Goal: Task Accomplishment & Management: Manage account settings

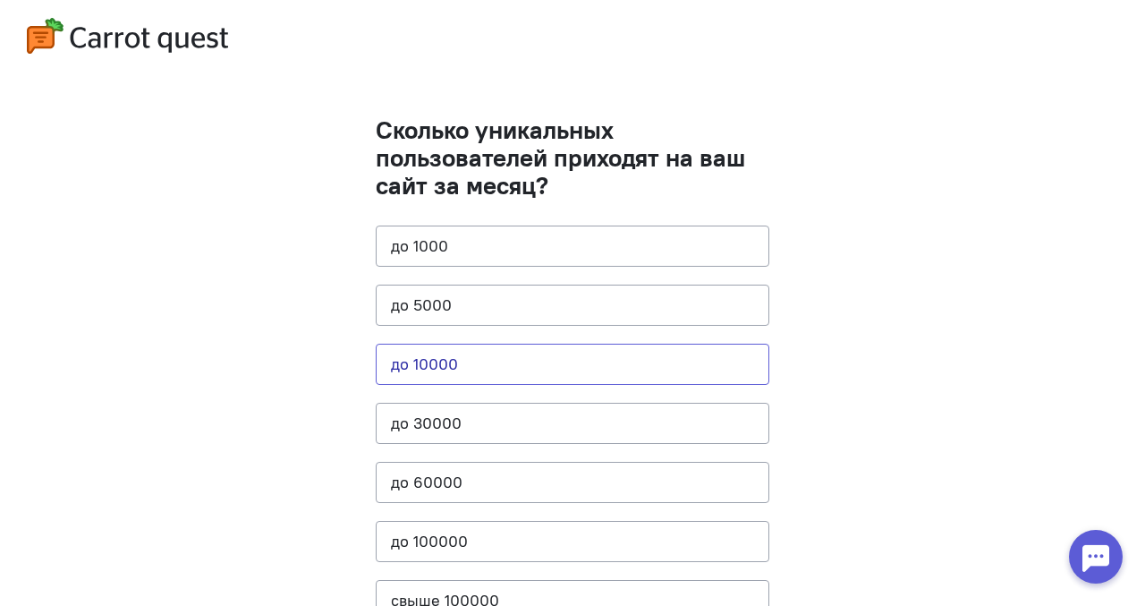
click at [448, 353] on button "до 10000" at bounding box center [573, 363] width 394 height 41
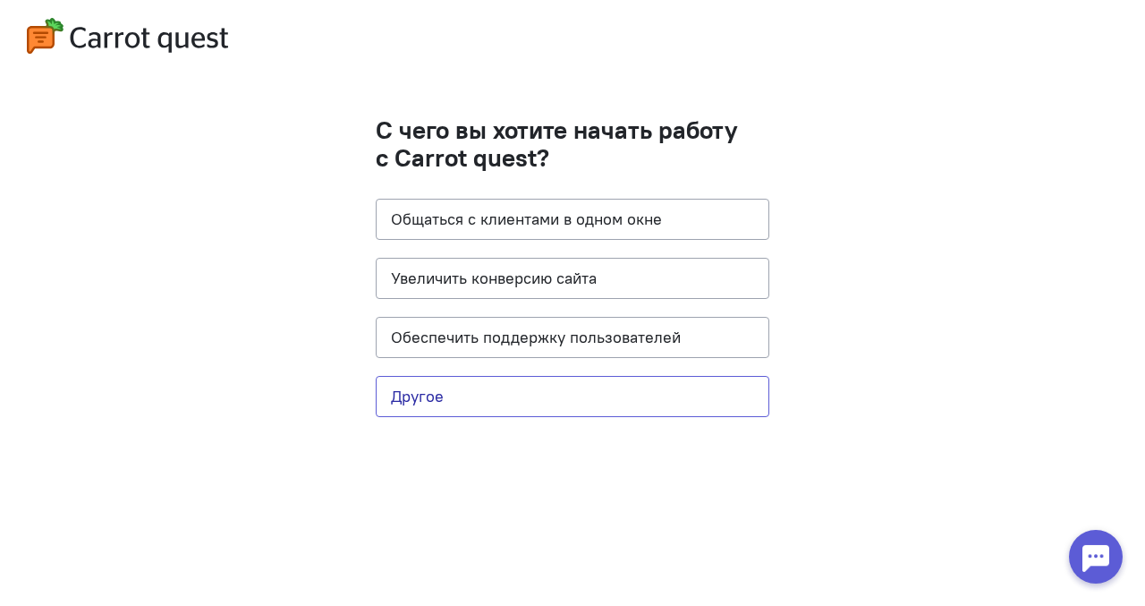
click at [529, 394] on button "Другое" at bounding box center [573, 396] width 394 height 41
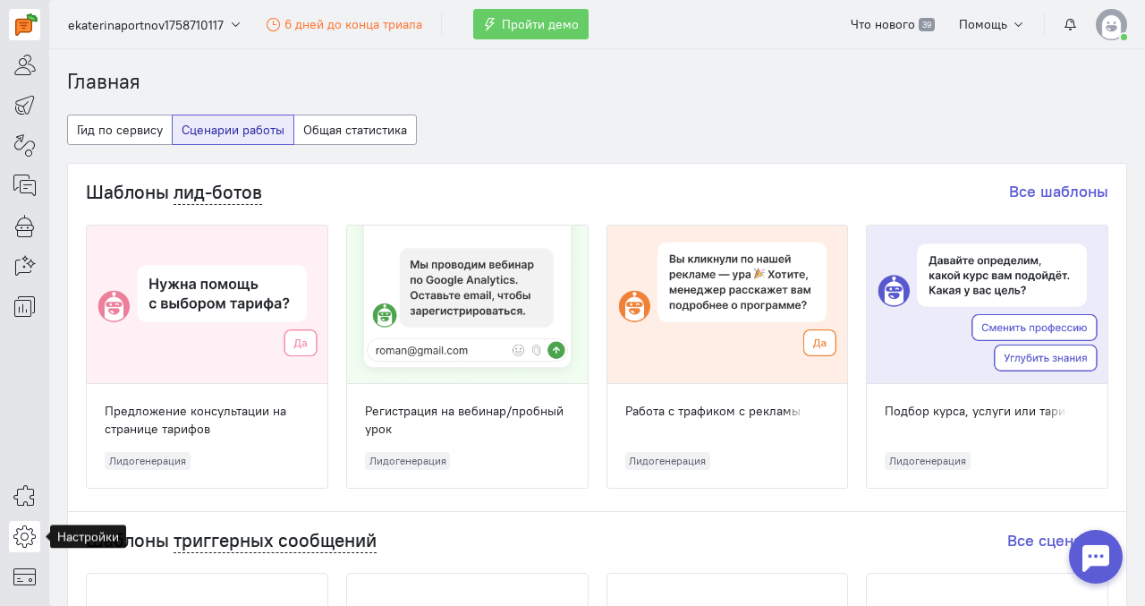
click at [22, 531] on icon at bounding box center [24, 535] width 22 height 21
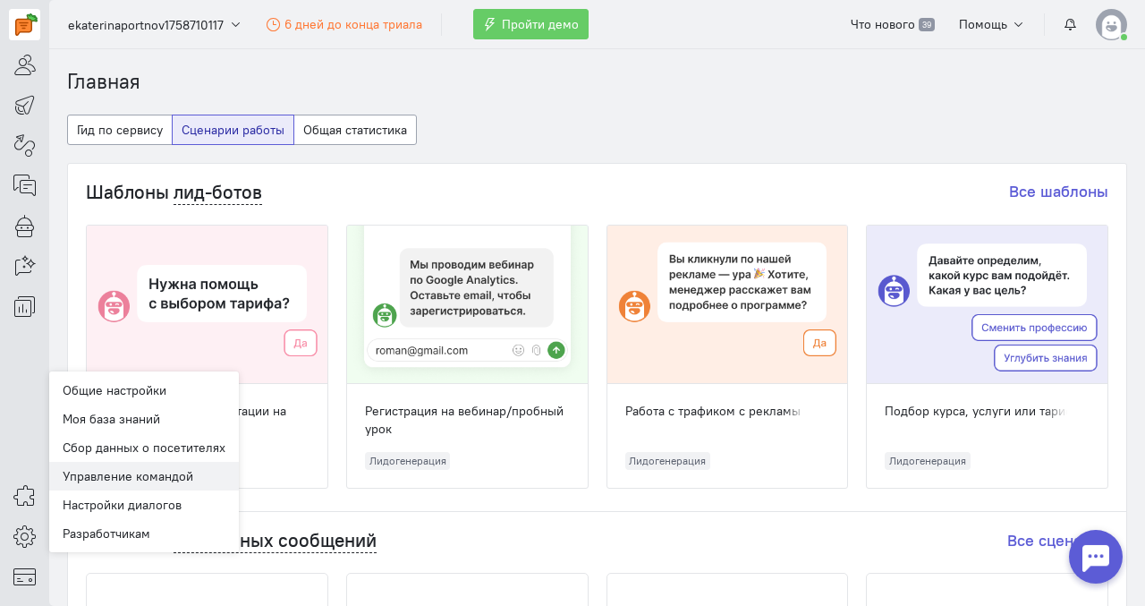
click at [155, 472] on link "Управление командой" at bounding box center [144, 476] width 190 height 29
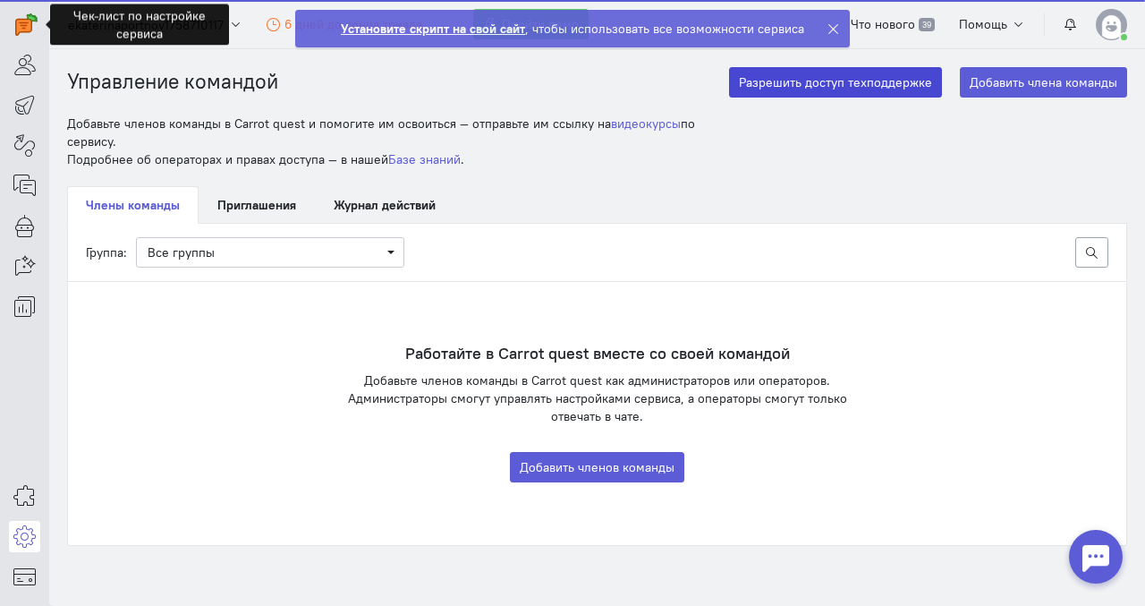
click at [872, 84] on button "Разрешить доступ техподдержке" at bounding box center [835, 82] width 213 height 30
